Goal: Transaction & Acquisition: Subscribe to service/newsletter

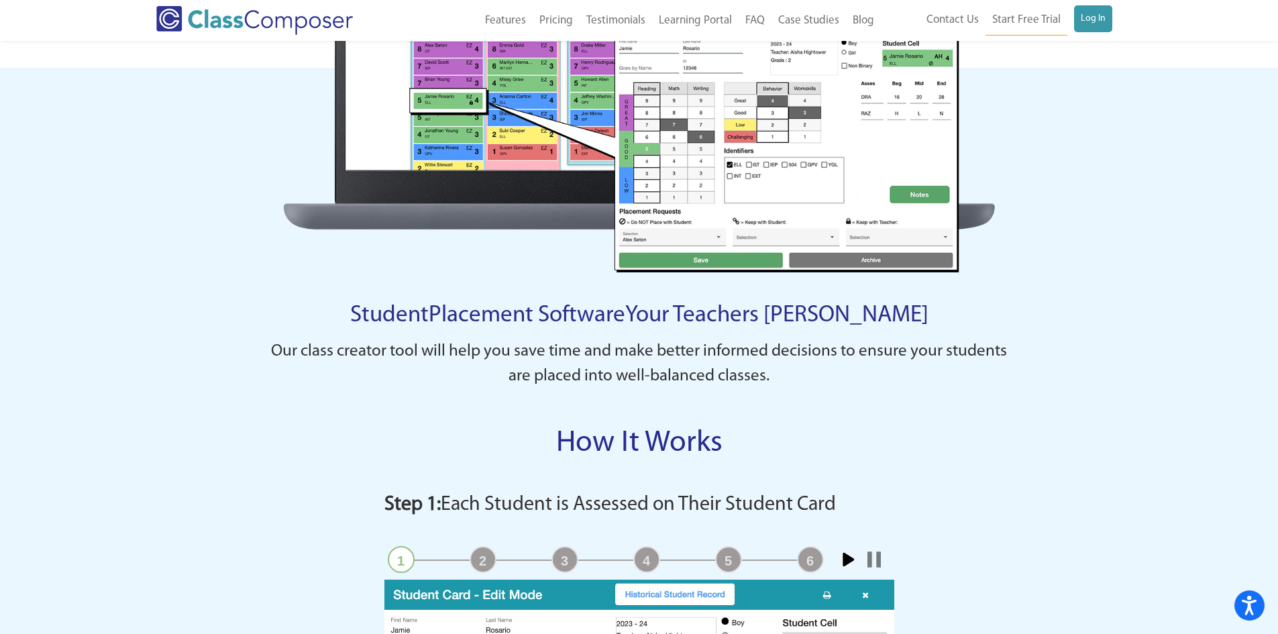
scroll to position [671, 0]
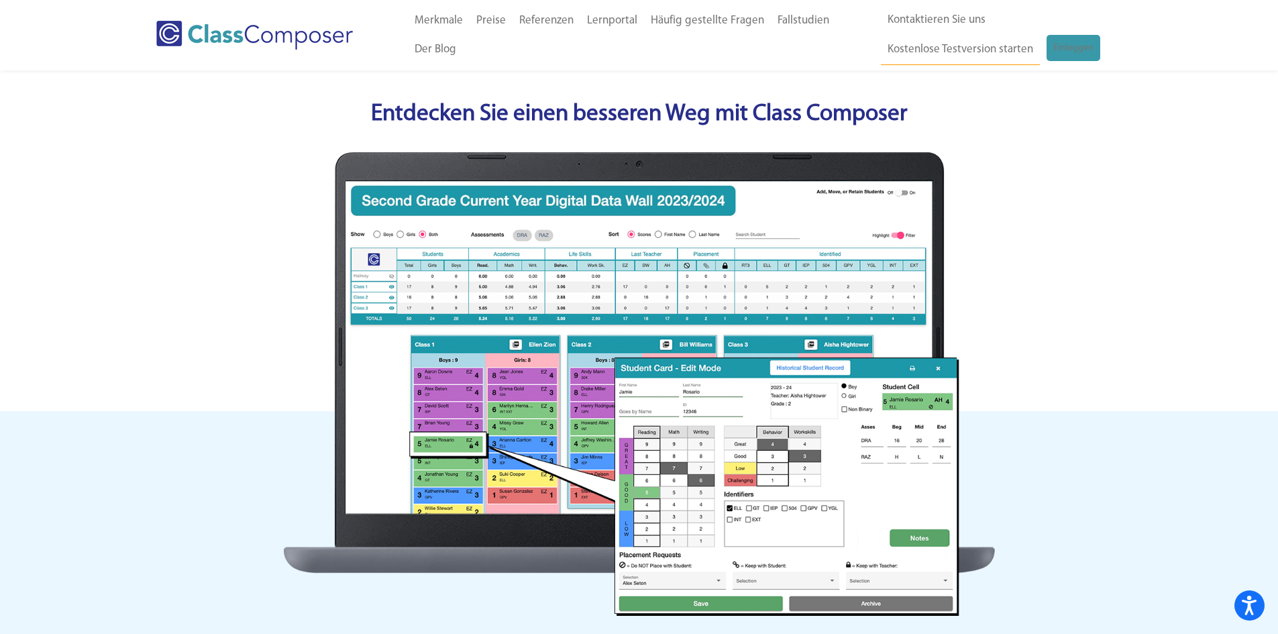
scroll to position [604, 0]
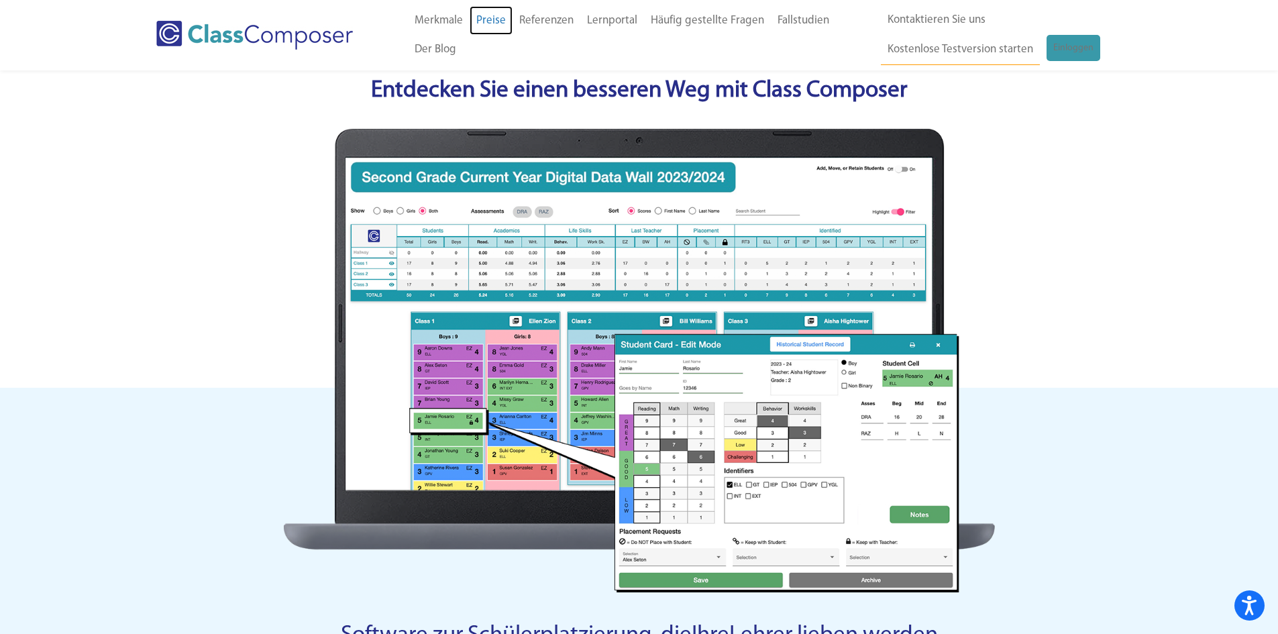
click at [496, 21] on font "Preise" at bounding box center [491, 20] width 30 height 11
